Goal: Communication & Community: Connect with others

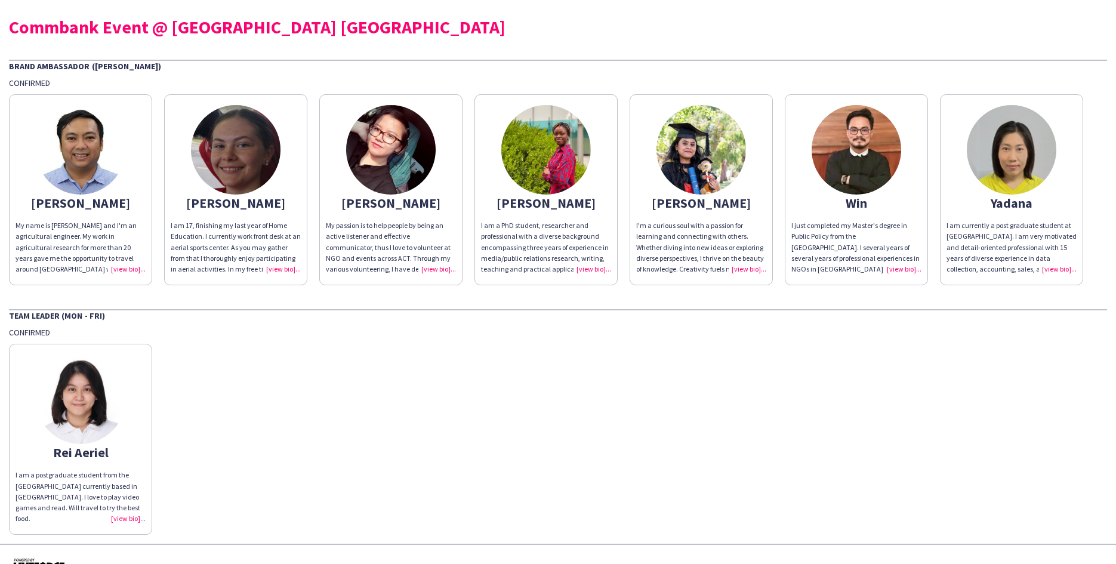
click at [271, 267] on div "I am 17, finishing my last year of Home Education. I currently work front desk …" at bounding box center [236, 247] width 130 height 54
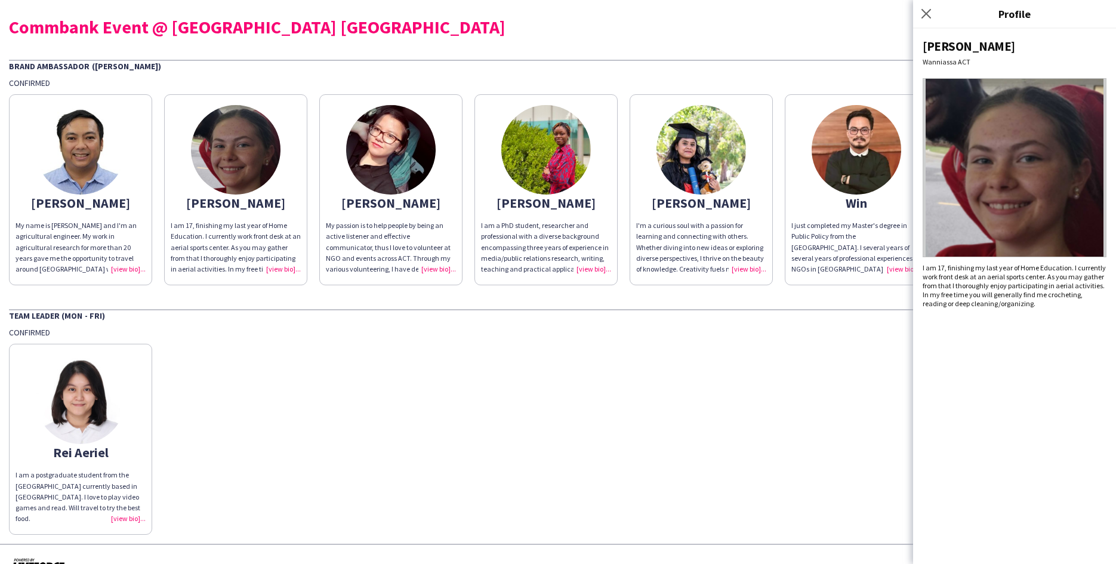
click at [569, 353] on div "Rei Aeriel I am a postgraduate student from the [GEOGRAPHIC_DATA] currently bas…" at bounding box center [558, 436] width 1098 height 197
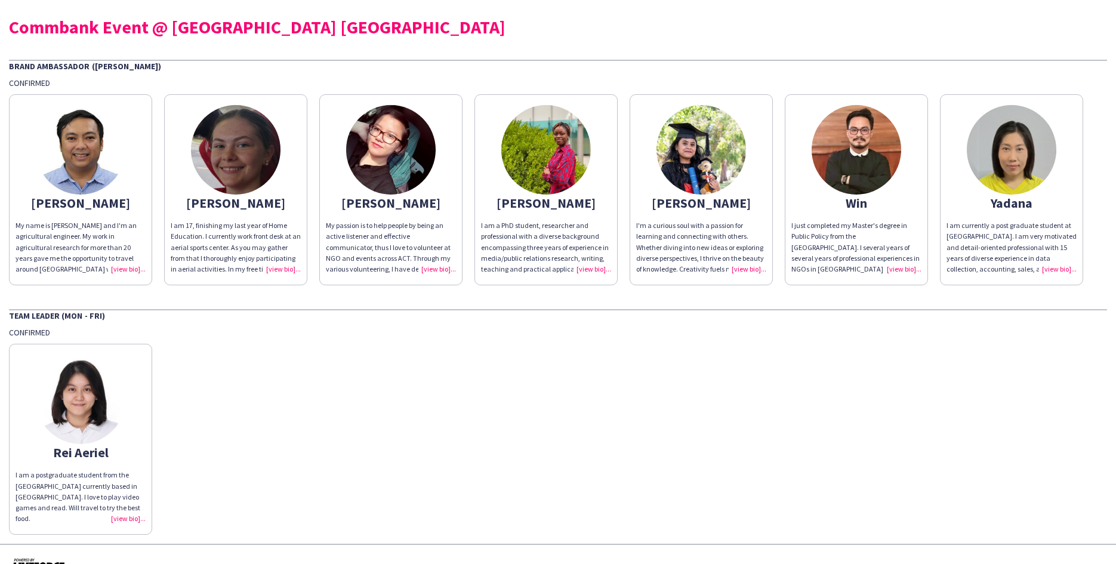
click at [982, 250] on div "I am currently a post graduate student at [GEOGRAPHIC_DATA]. I am very motivate…" at bounding box center [1011, 247] width 130 height 54
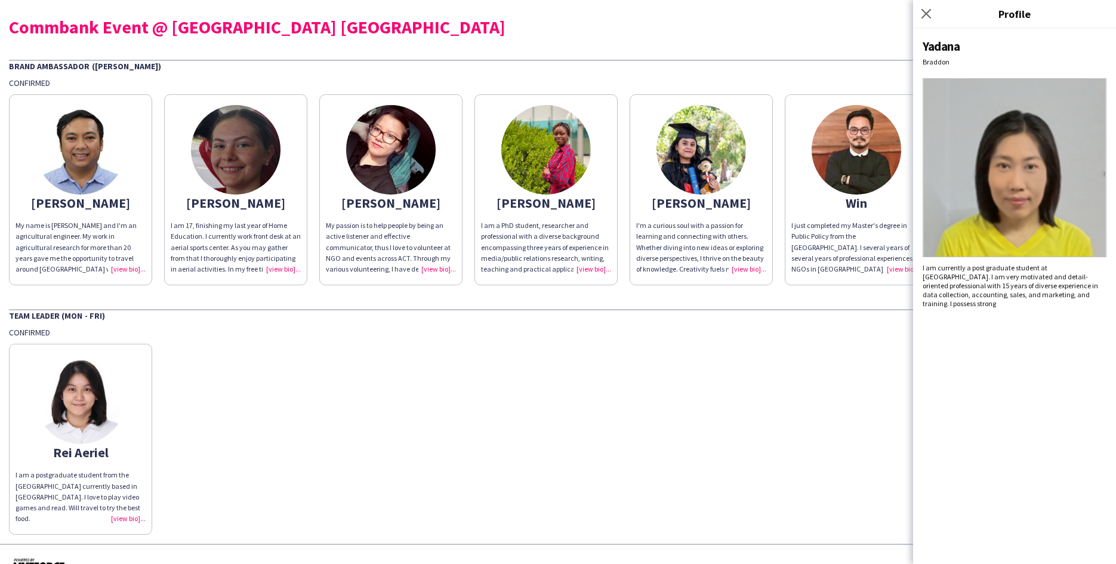
click at [774, 348] on div "Rei Aeriel I am a postgraduate student from the [GEOGRAPHIC_DATA] currently bas…" at bounding box center [558, 436] width 1098 height 197
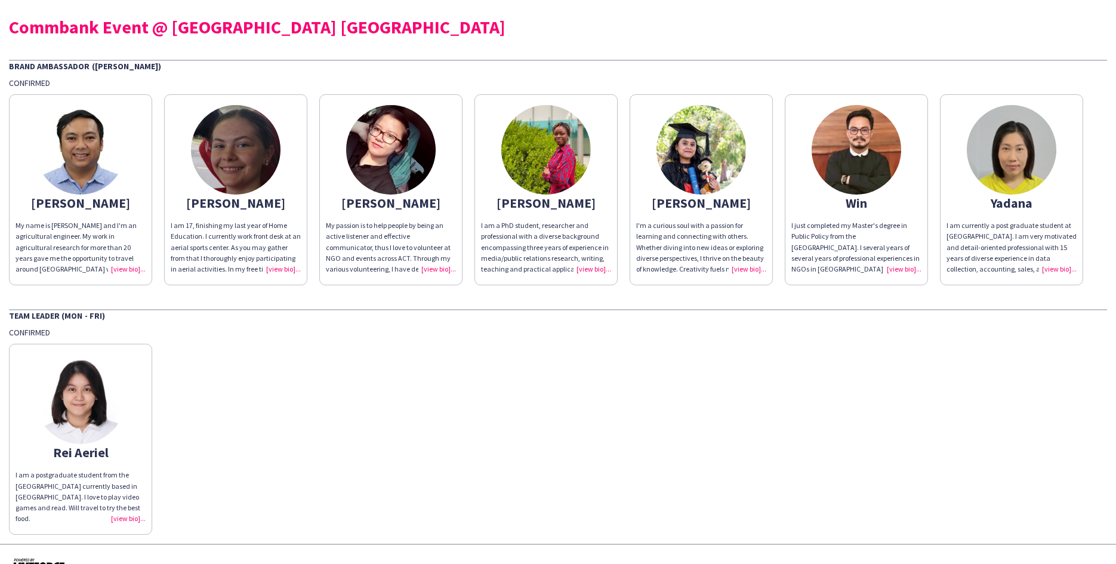
click at [84, 472] on div "I am a postgraduate student from the [GEOGRAPHIC_DATA] currently based in [GEOG…" at bounding box center [81, 496] width 130 height 54
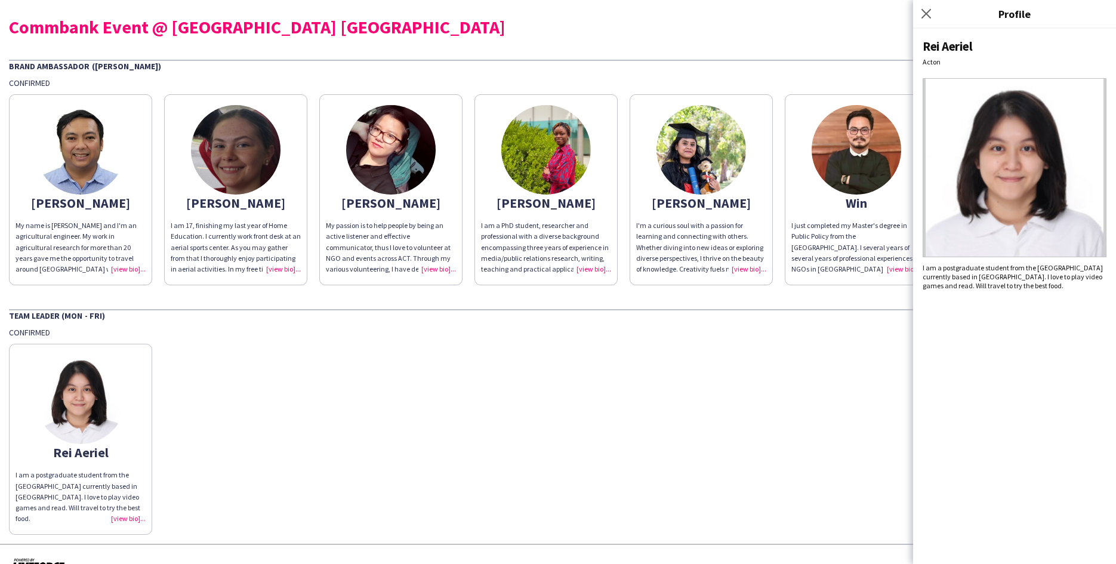
click at [169, 375] on div "Rei Aeriel I am a postgraduate student from the [GEOGRAPHIC_DATA] currently bas…" at bounding box center [558, 436] width 1098 height 197
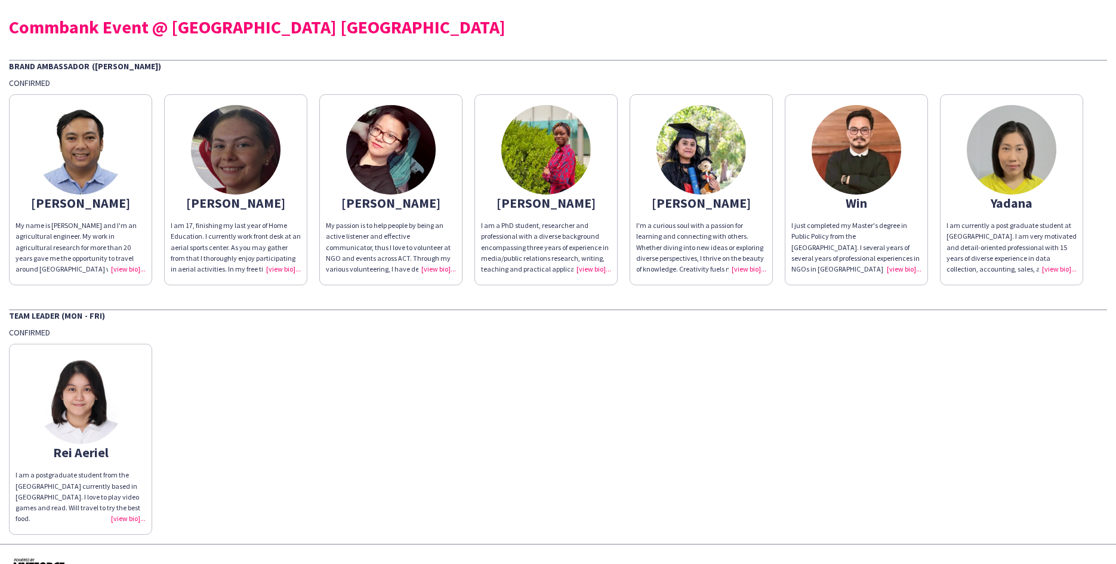
click at [622, 257] on div "[PERSON_NAME] My name is [PERSON_NAME] and I'm an agricultural engineer. My wor…" at bounding box center [558, 186] width 1098 height 197
click at [668, 254] on div "I'm a curious soul with a passion for learning and connecting with others. Whet…" at bounding box center [701, 247] width 130 height 54
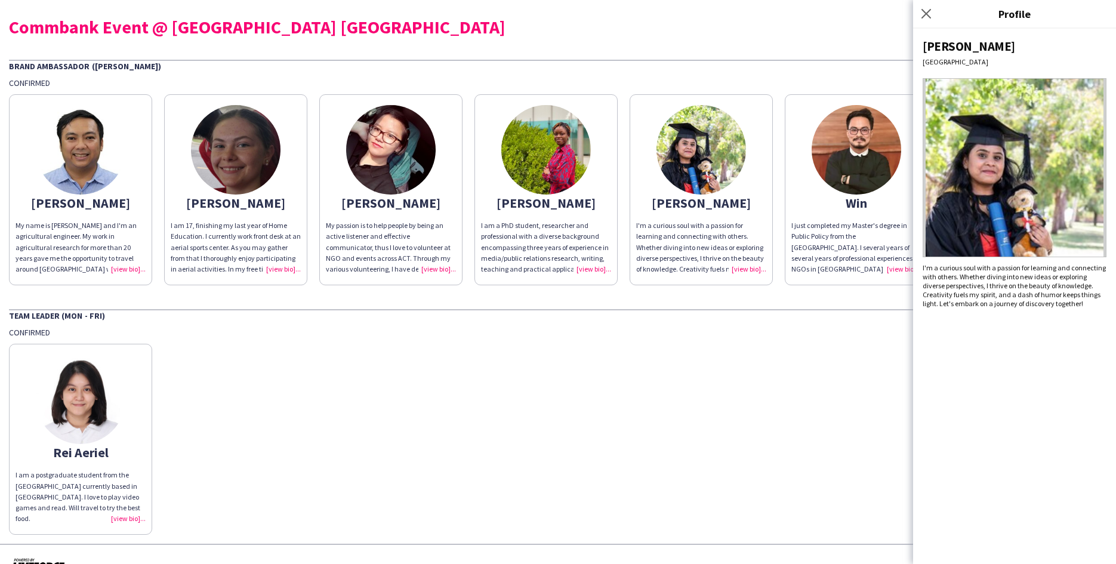
click at [924, 249] on img at bounding box center [1014, 167] width 184 height 179
click at [857, 251] on div "I just completed my Master's degree in Public Policy from the [GEOGRAPHIC_DATA]…" at bounding box center [856, 247] width 130 height 54
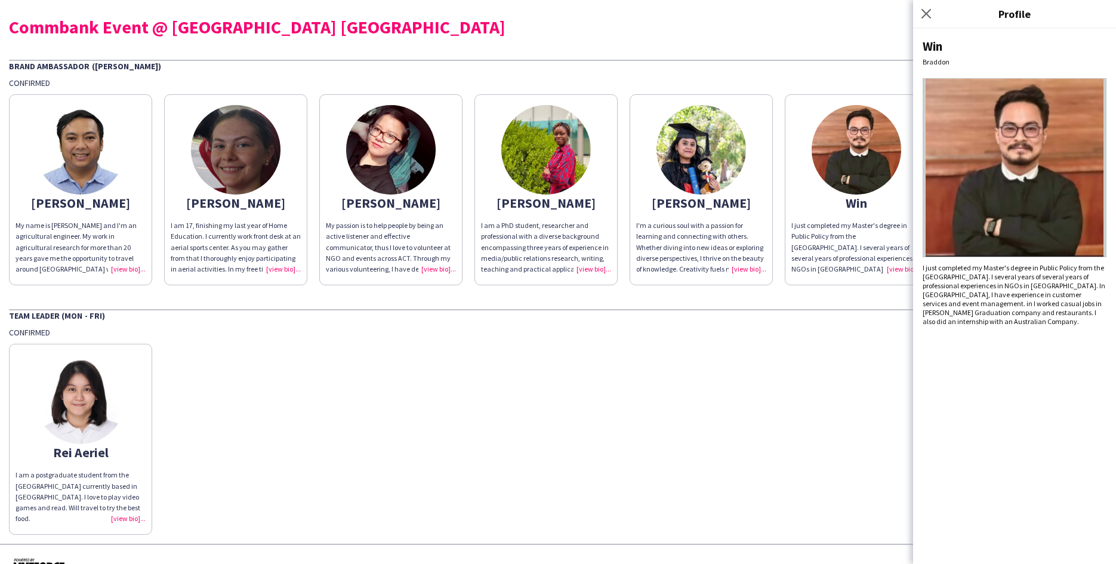
click at [85, 225] on div "My name is [PERSON_NAME] and I'm an agricultural engineer. My work in agricultu…" at bounding box center [81, 247] width 130 height 54
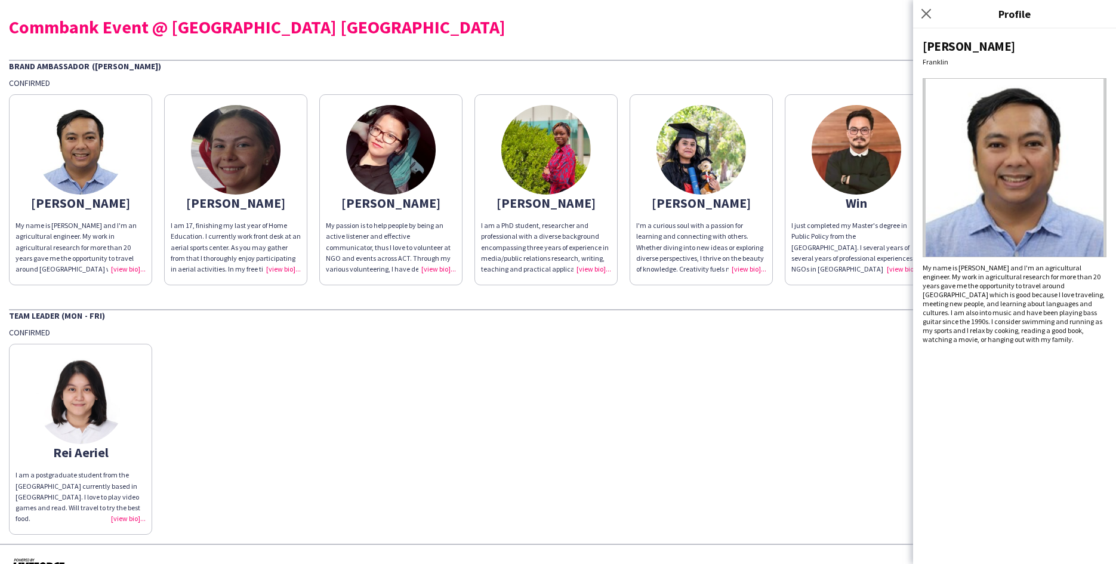
click at [391, 238] on div "My passion is to help people by being an active listener and effective communic…" at bounding box center [391, 247] width 130 height 54
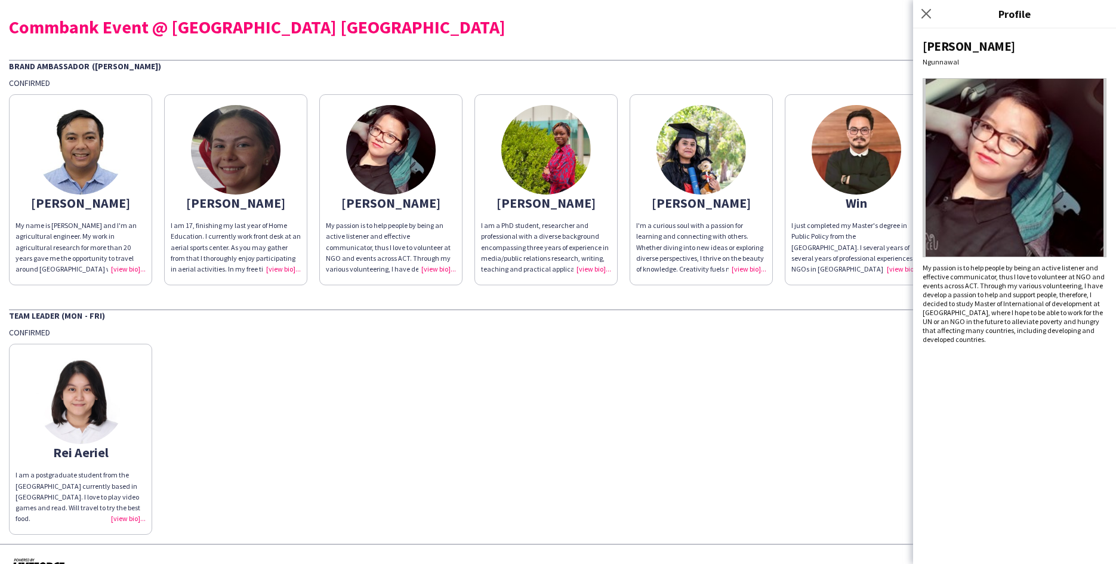
click at [602, 249] on div "I am a PhD student, researcher and professional with a diverse background encom…" at bounding box center [546, 247] width 130 height 54
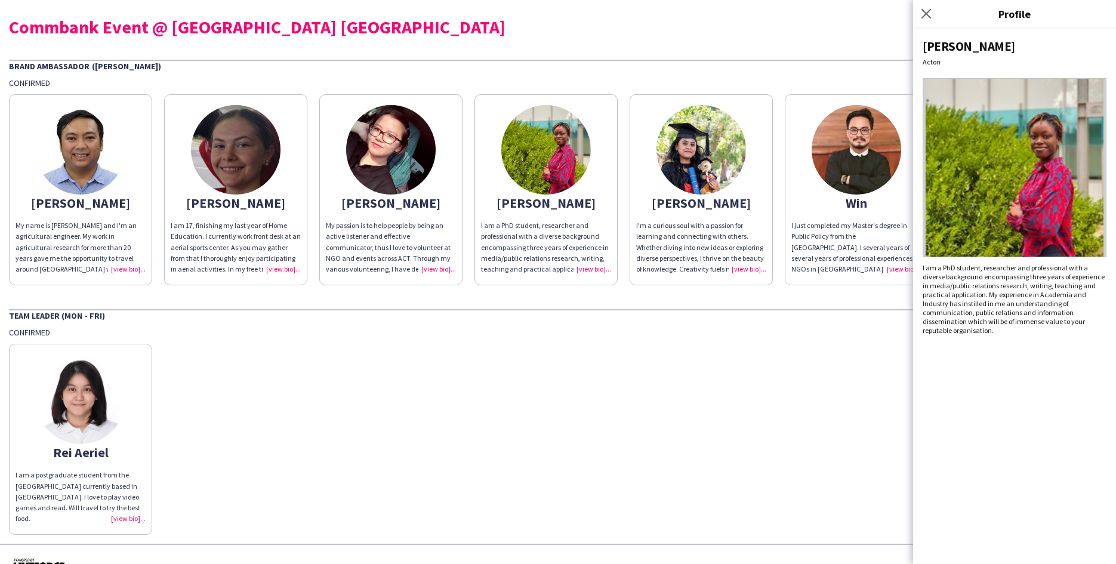
click at [737, 246] on div "I'm a curious soul with a passion for learning and connecting with others. Whet…" at bounding box center [701, 247] width 130 height 54
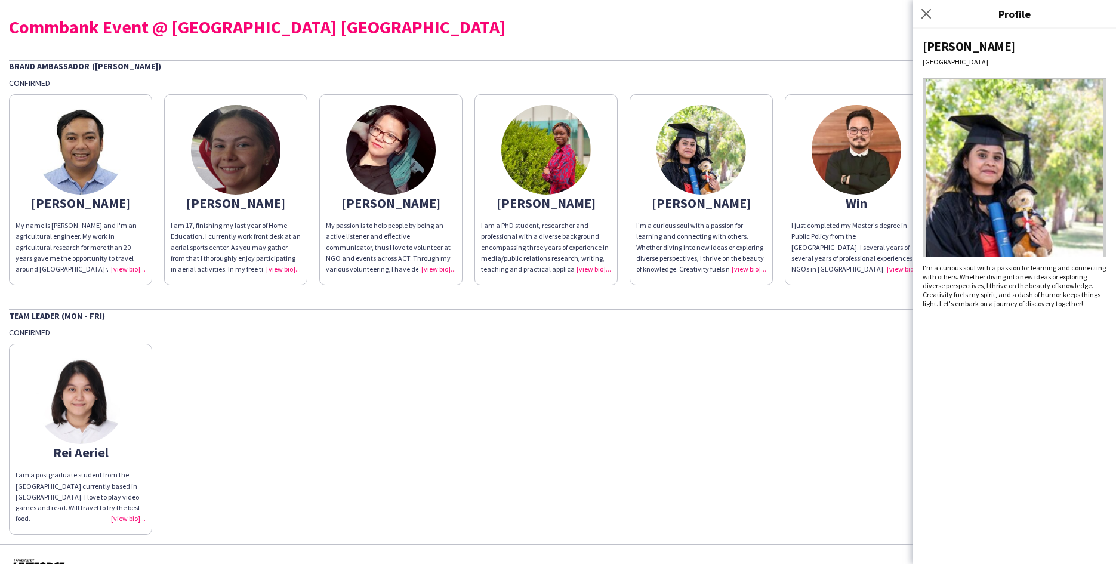
click at [862, 243] on div "I just completed my Master's degree in Public Policy from the [GEOGRAPHIC_DATA]…" at bounding box center [856, 247] width 130 height 54
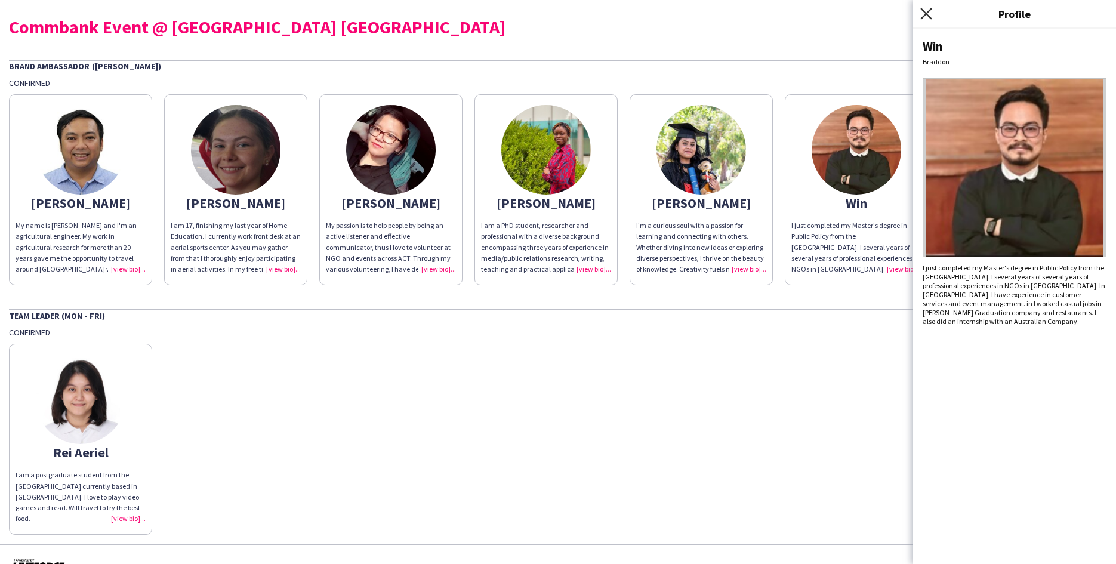
click at [925, 11] on icon at bounding box center [925, 13] width 11 height 11
